Goal: Information Seeking & Learning: Learn about a topic

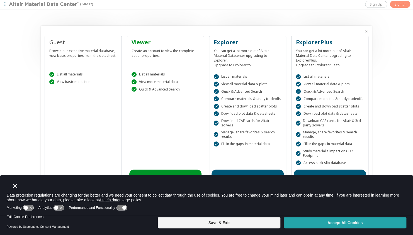
click at [317, 224] on button "Accept All Cookies" at bounding box center [344, 222] width 122 height 11
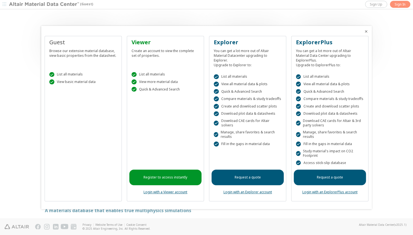
click at [106, 109] on div "Guest Browse our extensive material database, view basic properties from the da…" at bounding box center [83, 119] width 77 height 166
click at [365, 32] on icon "Close" at bounding box center [366, 31] width 4 height 4
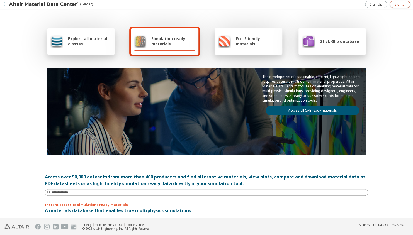
click at [398, 3] on span "Sign In" at bounding box center [399, 4] width 11 height 4
click at [199, 157] on div "Explore all material classes Simulation ready materials Eco-Friendly materials …" at bounding box center [206, 90] width 323 height 161
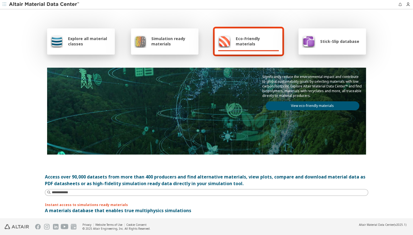
click at [5, 3] on icon "button" at bounding box center [4, 4] width 3 height 3
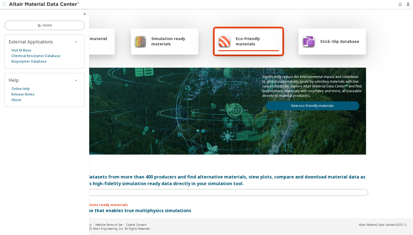
click at [173, 42] on span "Simulation ready materials" at bounding box center [173, 41] width 44 height 11
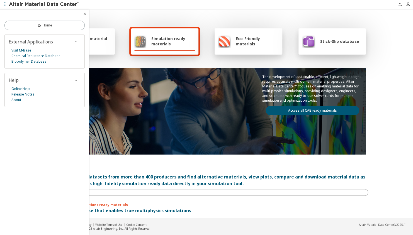
click at [173, 42] on span "Simulation ready materials" at bounding box center [173, 41] width 44 height 11
click at [276, 106] on link "Access all CAE ready materials" at bounding box center [312, 110] width 94 height 9
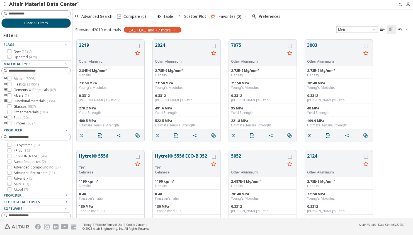
scroll to position [179, 336]
click at [23, 13] on input at bounding box center [37, 14] width 68 height 6
type input "**********"
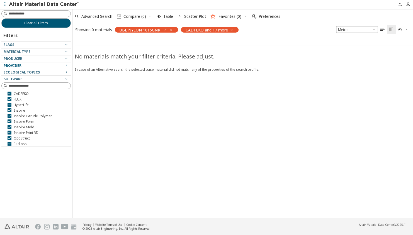
click at [66, 66] on icon "button" at bounding box center [66, 65] width 4 height 4
click at [66, 63] on icon "button" at bounding box center [66, 66] width 4 height 6
click at [58, 3] on img at bounding box center [44, 5] width 71 height 6
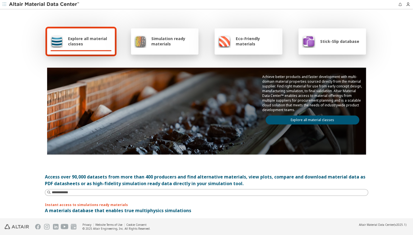
click at [182, 43] on span "Simulation ready materials" at bounding box center [173, 41] width 44 height 11
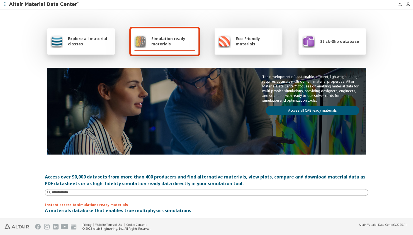
click at [286, 110] on link "Access all CAE ready materials" at bounding box center [312, 110] width 94 height 9
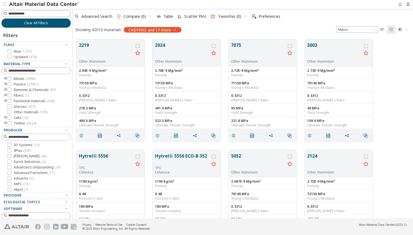
scroll to position [179, 336]
click at [22, 84] on span "Plastics ( 27951 )" at bounding box center [26, 84] width 25 height 4
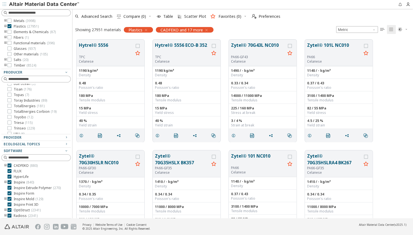
scroll to position [1395, 0]
click at [64, 137] on icon "button" at bounding box center [66, 137] width 4 height 4
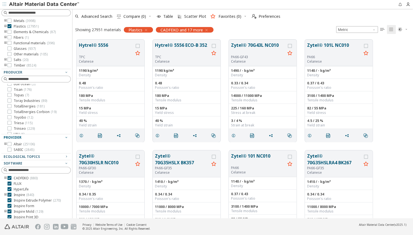
click at [64, 137] on icon "button" at bounding box center [66, 137] width 4 height 4
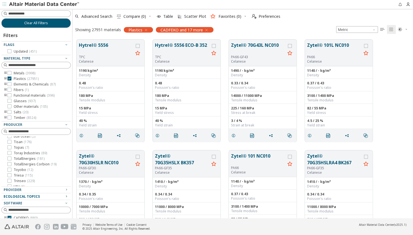
scroll to position [0, 0]
click at [5, 78] on icon "toogle group" at bounding box center [6, 79] width 4 height 4
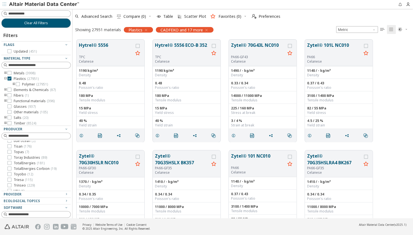
click at [13, 82] on icon "toogle group" at bounding box center [14, 84] width 4 height 4
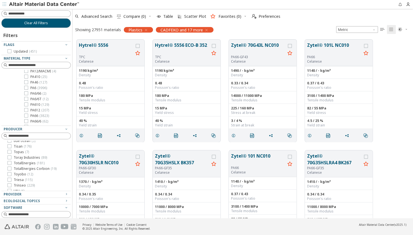
scroll to position [174, 0]
click at [28, 87] on div at bounding box center [26, 89] width 4 height 4
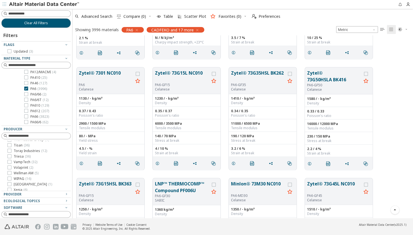
scroll to position [193, 0]
click at [64, 57] on icon "button" at bounding box center [66, 58] width 4 height 4
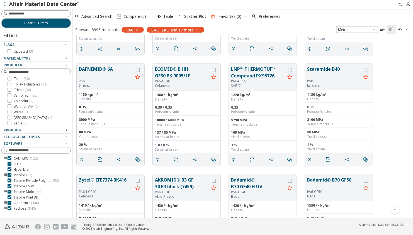
scroll to position [1195, 0]
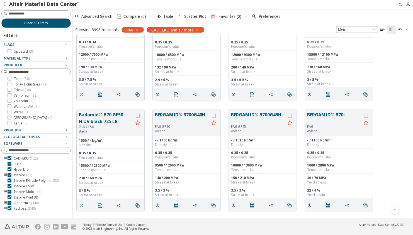
click at [176, 100] on div " " at bounding box center [187, 94] width 68 height 13
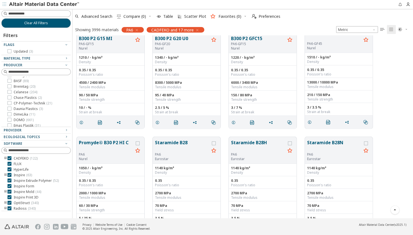
scroll to position [75, 0]
click at [15, 78] on span "BASF ( 89 )" at bounding box center [21, 77] width 15 height 4
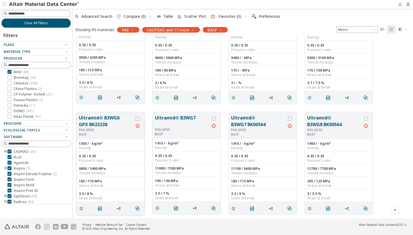
scroll to position [1706, 0]
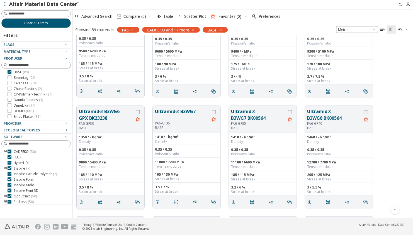
click at [109, 111] on button "Ultramid® B3WG6 GPX BK23238" at bounding box center [106, 114] width 54 height 13
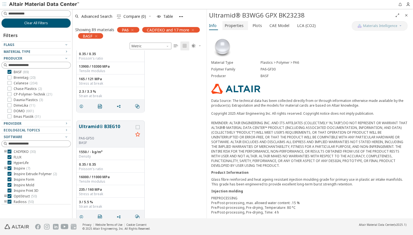
click at [238, 23] on span "Properties" at bounding box center [233, 25] width 19 height 9
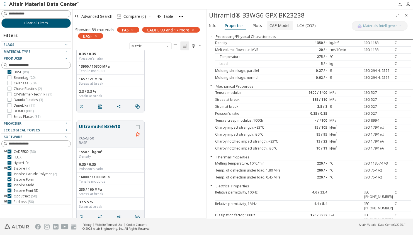
click at [280, 27] on span "CAE Model" at bounding box center [279, 25] width 20 height 9
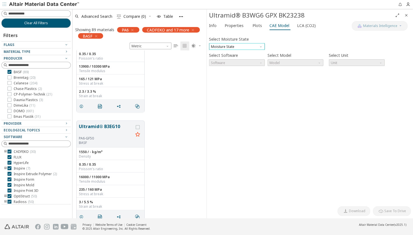
click at [257, 47] on span "Moisture State" at bounding box center [237, 46] width 56 height 7
click at [251, 61] on span "Conditioned" at bounding box center [236, 60] width 51 height 4
click at [251, 61] on span "Software" at bounding box center [237, 62] width 56 height 7
click at [250, 48] on span "Conditioned" at bounding box center [237, 46] width 56 height 7
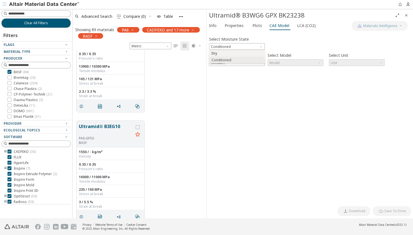
click at [242, 53] on span "Dry" at bounding box center [236, 53] width 51 height 4
click at [239, 62] on span "Software" at bounding box center [237, 62] width 56 height 7
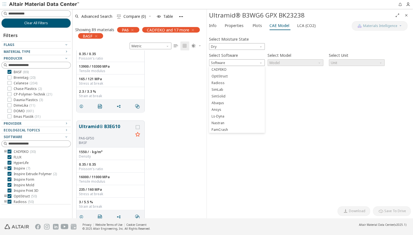
click at [286, 90] on div "Select Moisture State Dry Select Software Software Select Model Model Select Un…" at bounding box center [310, 119] width 202 height 170
click at [257, 44] on span "Dry" at bounding box center [237, 46] width 56 height 7
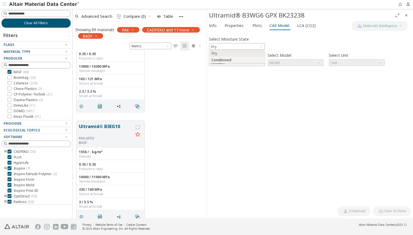
click at [244, 60] on span "Conditioned" at bounding box center [236, 60] width 51 height 4
click at [242, 63] on span "Software" at bounding box center [237, 62] width 56 height 7
click at [233, 78] on span "SimLab" at bounding box center [236, 76] width 51 height 4
click at [293, 62] on span "Model" at bounding box center [295, 62] width 56 height 7
click at [310, 69] on span "Dielectric Frequency List" at bounding box center [294, 70] width 51 height 4
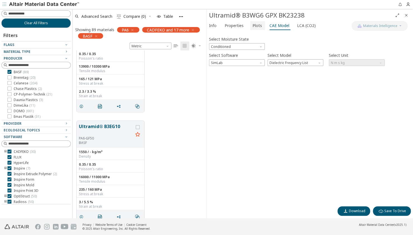
click at [257, 27] on span "Plots" at bounding box center [256, 25] width 9 height 9
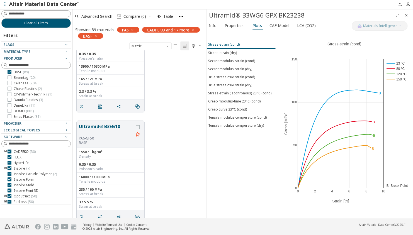
click at [224, 46] on button "Stress-strain (cond)" at bounding box center [241, 44] width 69 height 8
click at [242, 24] on span "Properties" at bounding box center [233, 25] width 19 height 9
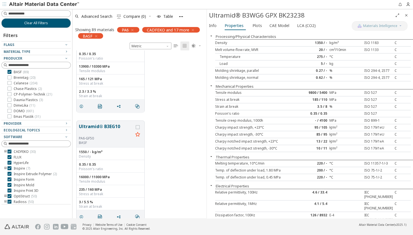
click at [320, 94] on div "9800 / 5400" at bounding box center [312, 92] width 33 height 4
click at [256, 25] on span "Plots" at bounding box center [256, 25] width 9 height 9
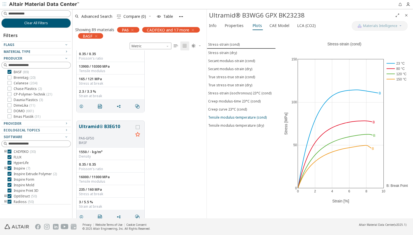
click at [244, 115] on div "Tensile modulus-temperature (cond)" at bounding box center [237, 117] width 58 height 5
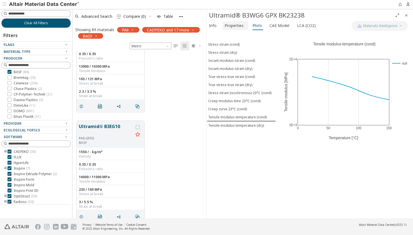
click at [226, 25] on span "Properties" at bounding box center [233, 25] width 19 height 9
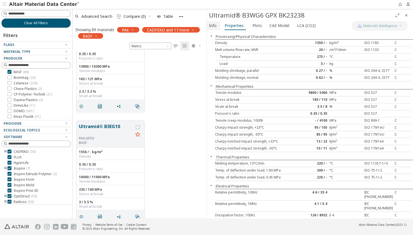
click at [211, 28] on span "Info" at bounding box center [213, 25] width 8 height 9
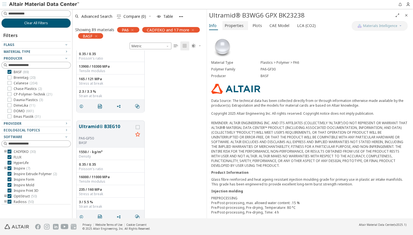
click at [232, 25] on span "Properties" at bounding box center [233, 25] width 19 height 9
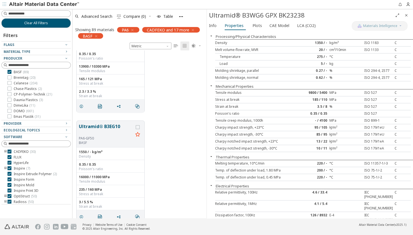
click at [95, 35] on icon "button" at bounding box center [96, 36] width 4 height 4
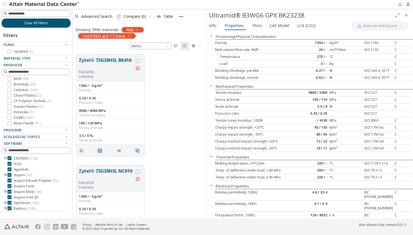
click at [405, 15] on icon "Close" at bounding box center [406, 15] width 4 height 4
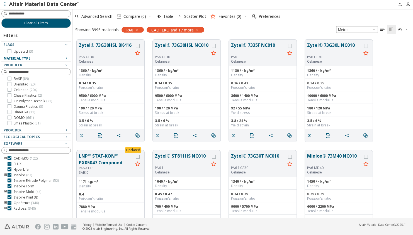
click at [59, 57] on div "Material Type" at bounding box center [34, 58] width 60 height 4
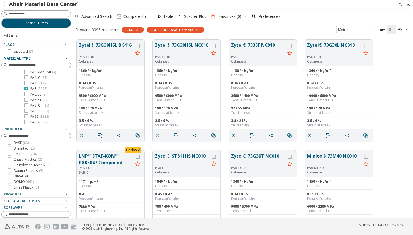
click at [27, 88] on icon at bounding box center [26, 89] width 4 height 4
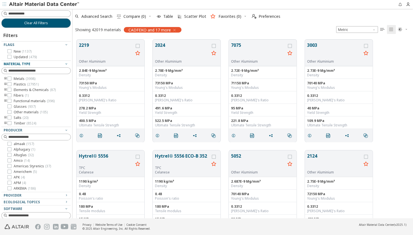
scroll to position [174, 0]
click at [6, 83] on icon "toogle group" at bounding box center [6, 84] width 4 height 4
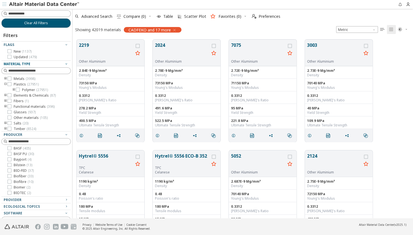
click at [13, 88] on icon "toogle group" at bounding box center [14, 90] width 4 height 4
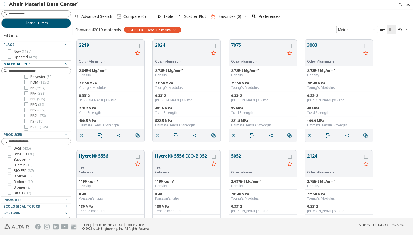
scroll to position [520, 0]
click at [26, 87] on icon at bounding box center [26, 87] width 4 height 4
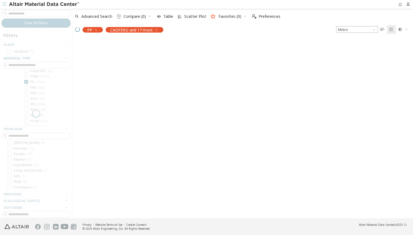
scroll to position [62, 0]
